Goal: Learn about a topic

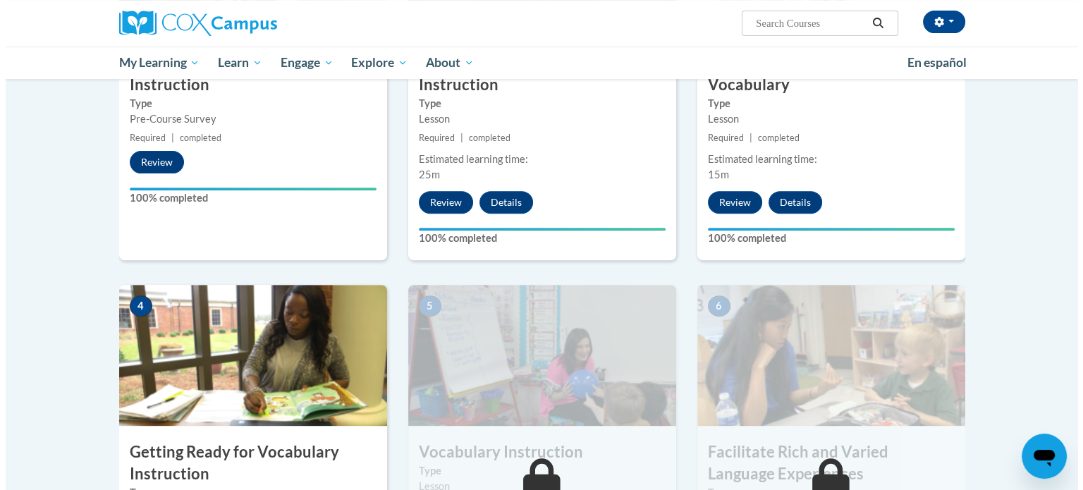
scroll to position [705, 0]
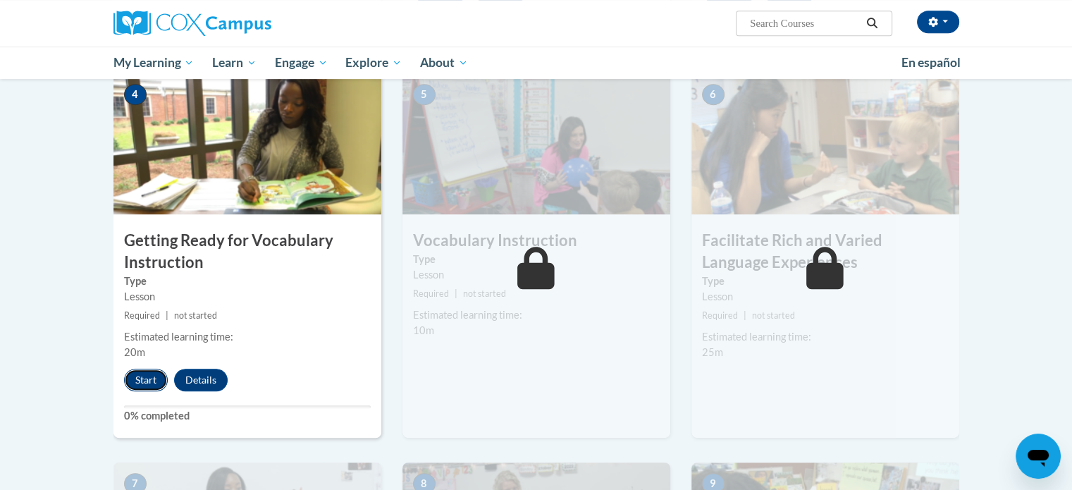
click at [149, 381] on button "Start" at bounding box center [146, 380] width 44 height 23
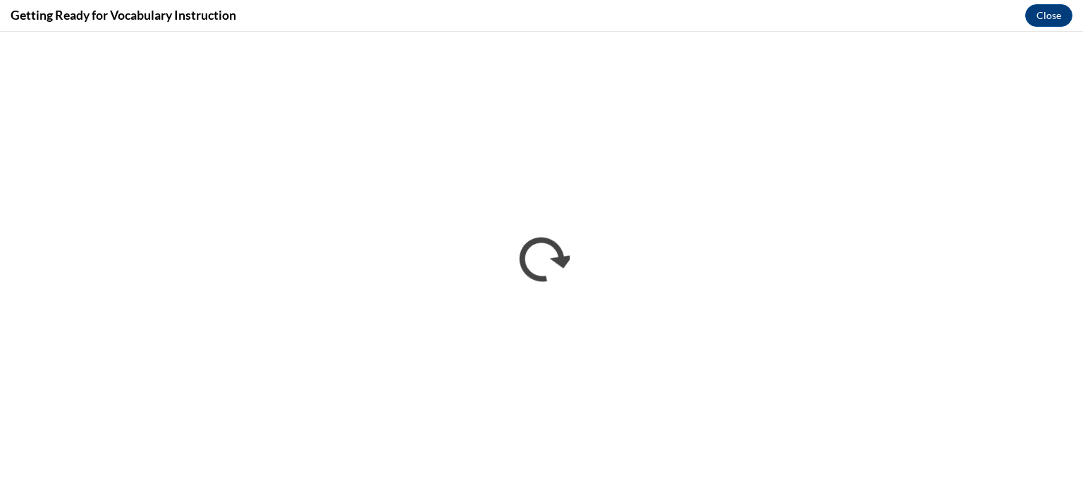
scroll to position [0, 0]
